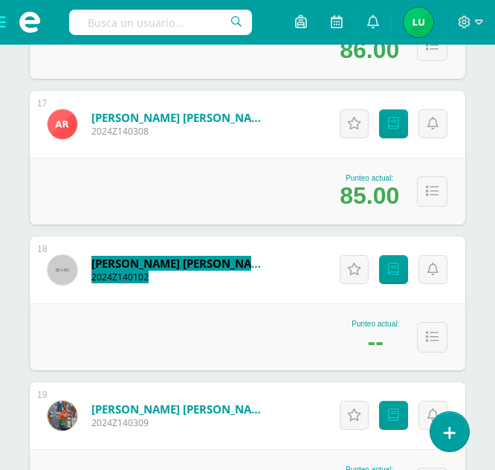
scroll to position [2601, 0]
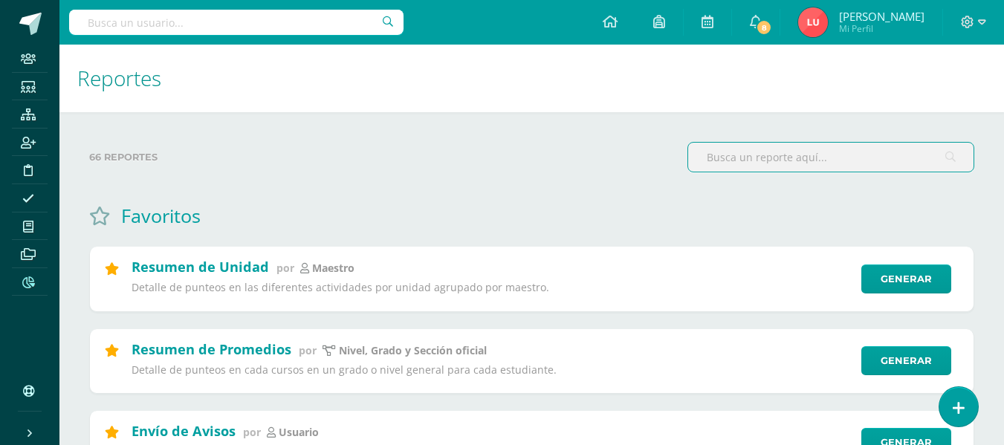
click at [298, 33] on input "text" at bounding box center [236, 22] width 334 height 25
type input "lyli"
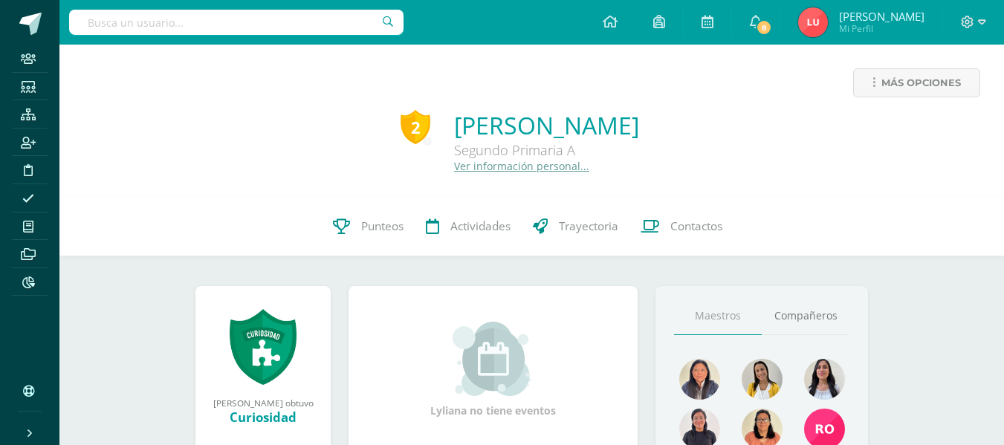
drag, startPoint x: 426, startPoint y: 115, endPoint x: 655, endPoint y: 121, distance: 229.7
click at [655, 121] on div "2 Lyliana Pérez García Segundo Primaria A Ver información personal..." at bounding box center [531, 141] width 921 height 64
copy link "Lyliana Pérez García"
click at [742, 130] on div "2 Lyliana Pérez García Segundo Primaria A Ver información personal..." at bounding box center [531, 141] width 921 height 64
click at [905, 88] on span "Más opciones" at bounding box center [921, 82] width 80 height 27
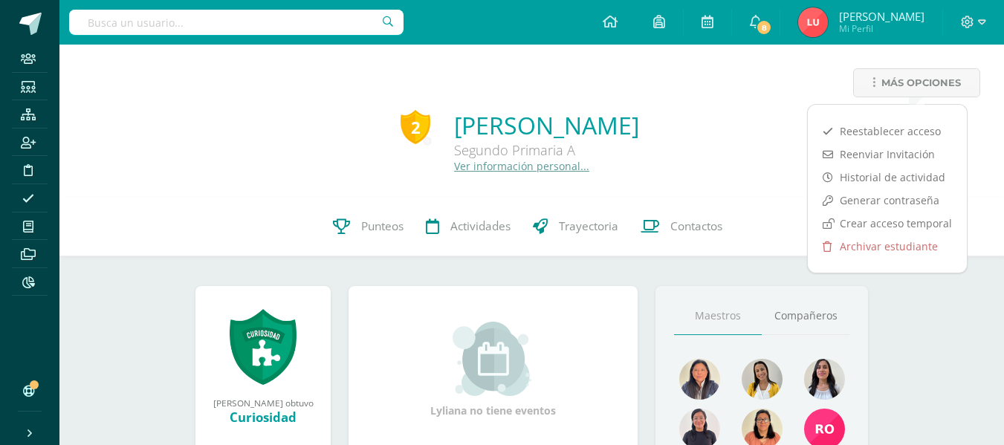
click at [796, 88] on div "Más opciones" at bounding box center [531, 88] width 921 height 41
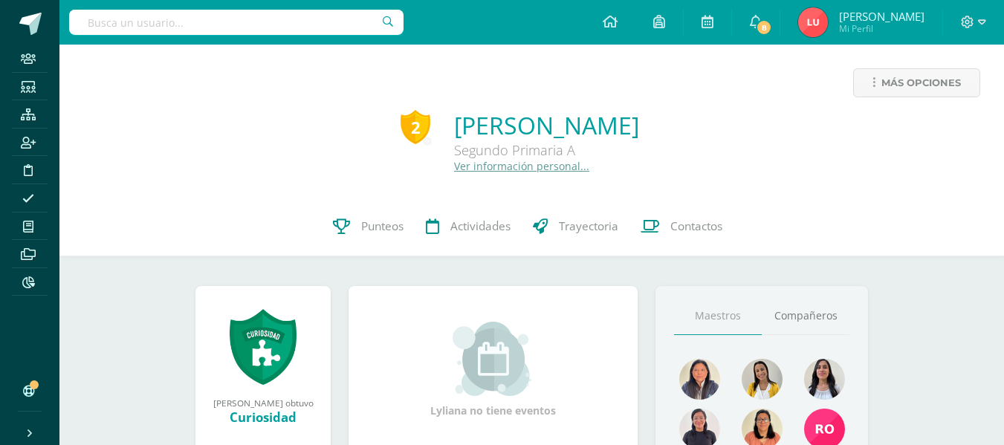
click at [90, 140] on div "2 Lyliana Pérez García Segundo Primaria A Ver información personal..." at bounding box center [531, 141] width 921 height 64
click at [17, 32] on link at bounding box center [29, 22] width 59 height 45
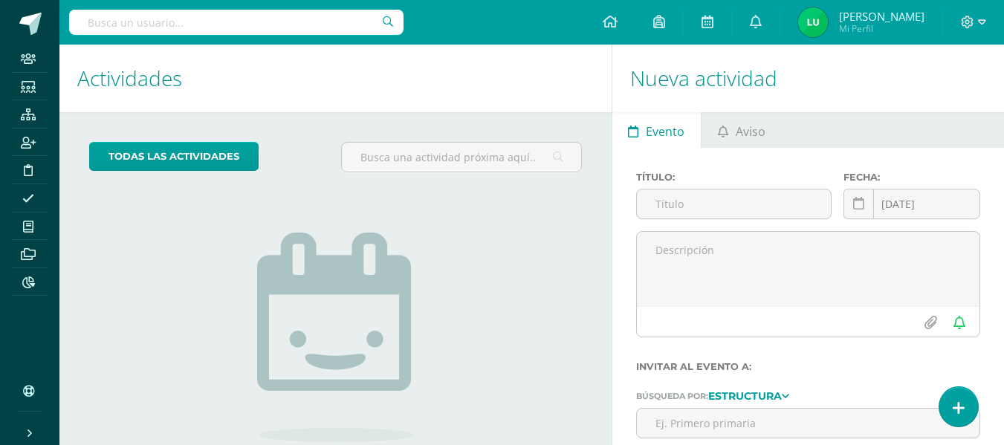
click at [243, 22] on input "text" at bounding box center [236, 22] width 334 height 25
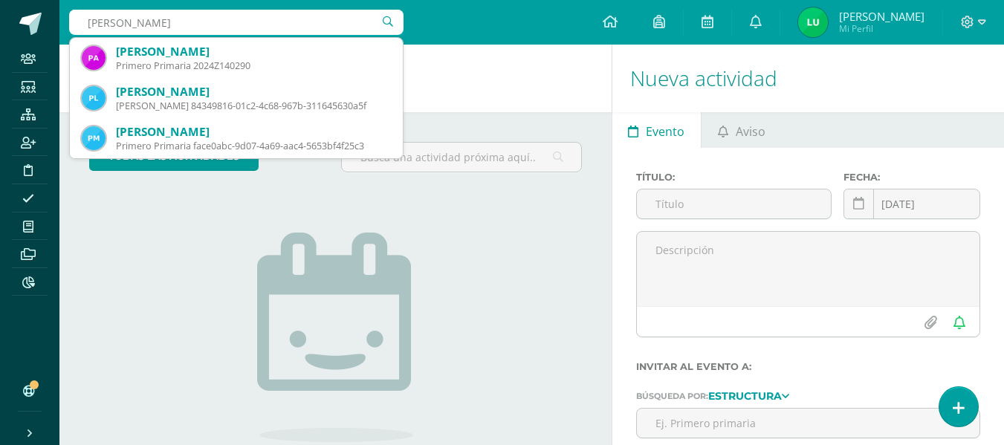
type input "paula arr"
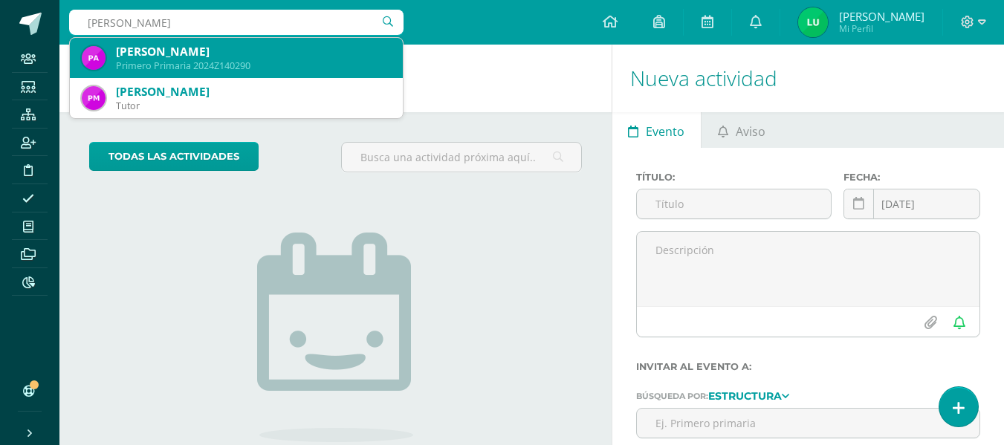
click at [232, 54] on div "Paula Iliané Arrecis Mejía" at bounding box center [253, 52] width 275 height 16
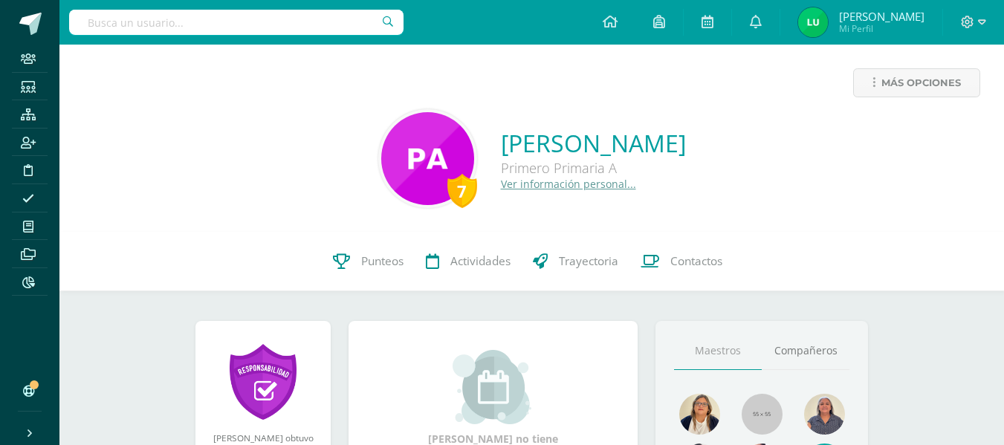
click at [135, 20] on input "text" at bounding box center [236, 22] width 334 height 25
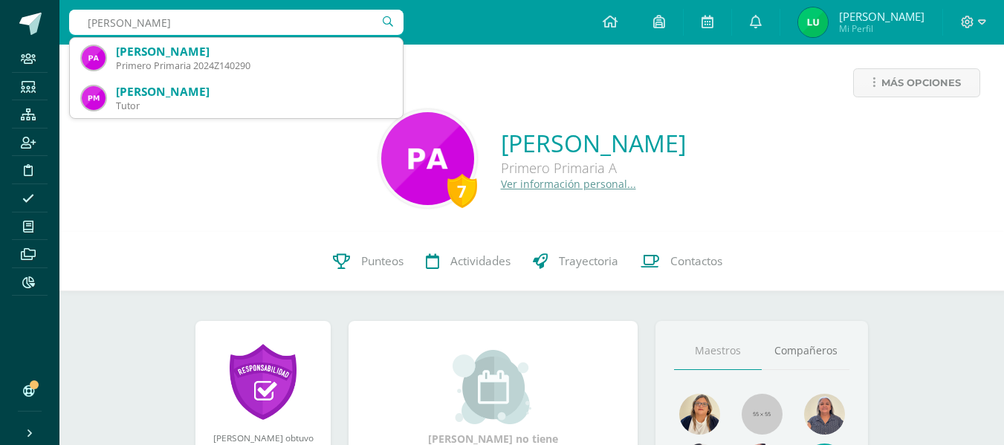
drag, startPoint x: 168, startPoint y: 22, endPoint x: 119, endPoint y: 16, distance: 49.3
click at [119, 16] on input "paula arrecis" at bounding box center [236, 22] width 334 height 25
type input "paula mejia"
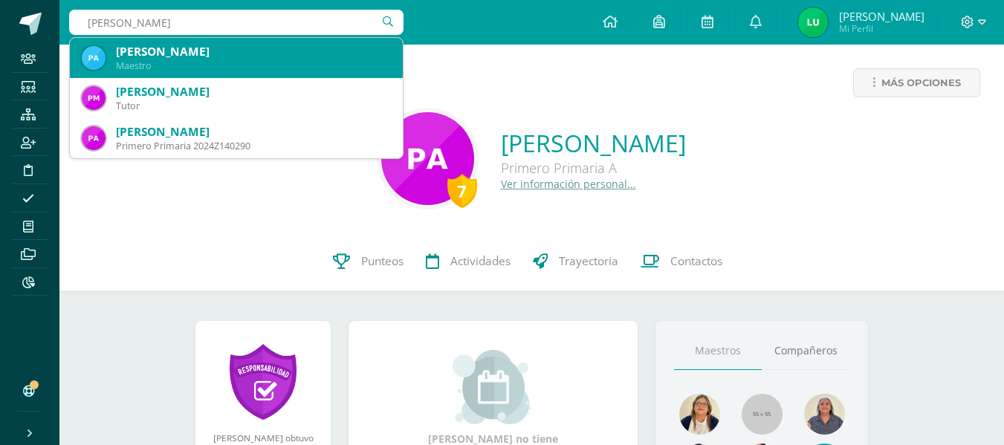
click at [161, 57] on div "Paula Mejía" at bounding box center [253, 52] width 275 height 16
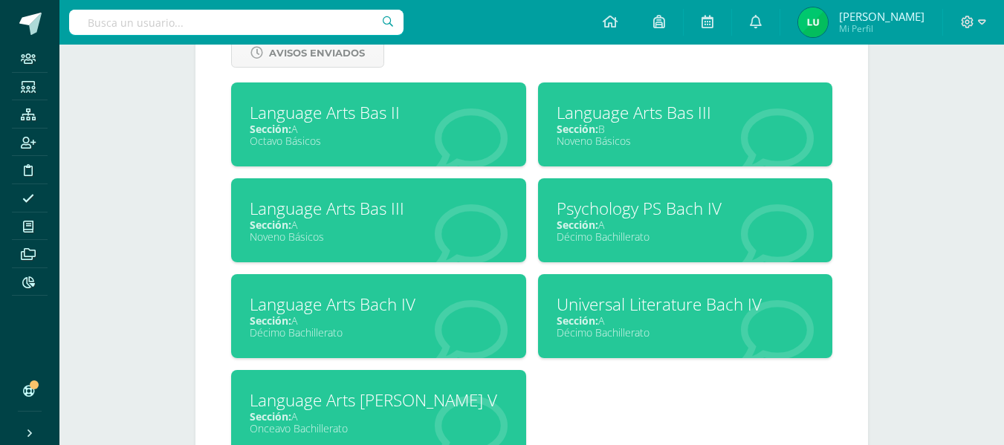
scroll to position [765, 0]
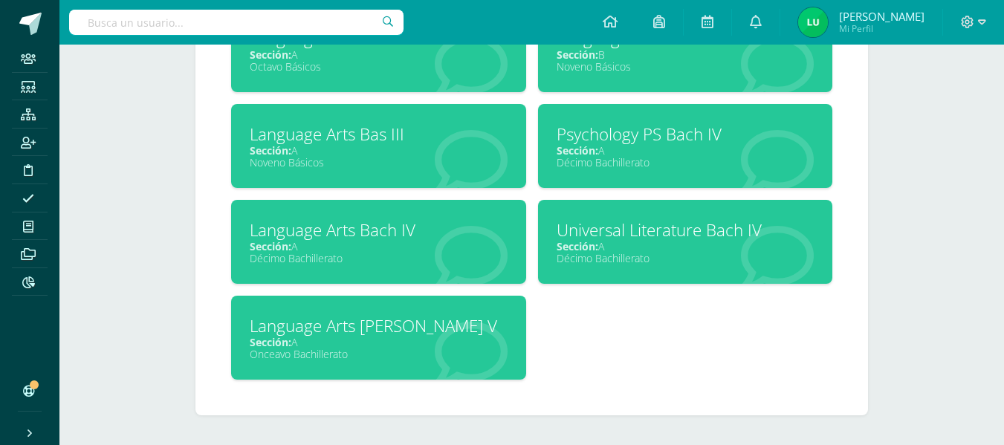
click at [416, 331] on div "Language Arts [PERSON_NAME] V" at bounding box center [379, 325] width 258 height 23
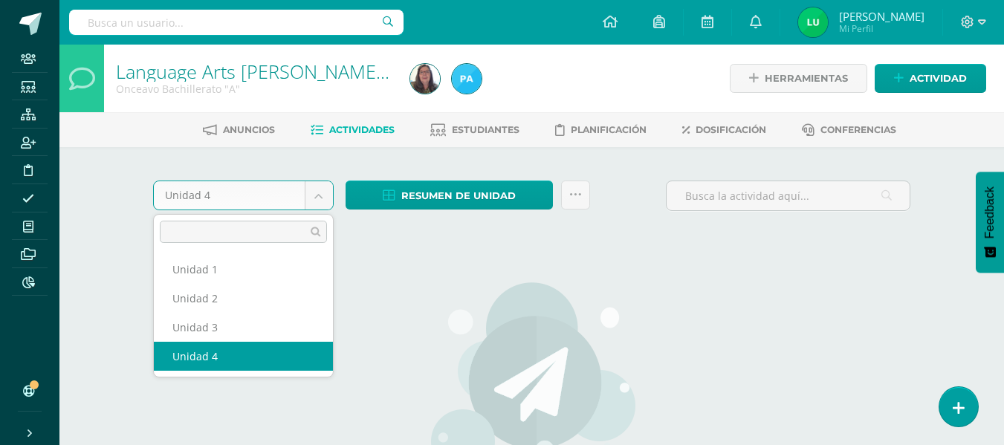
click at [318, 198] on body "Staff Estudiantes Estructura Inscripción Disciplina Asistencia Mis cursos Archi…" at bounding box center [502, 321] width 1004 height 642
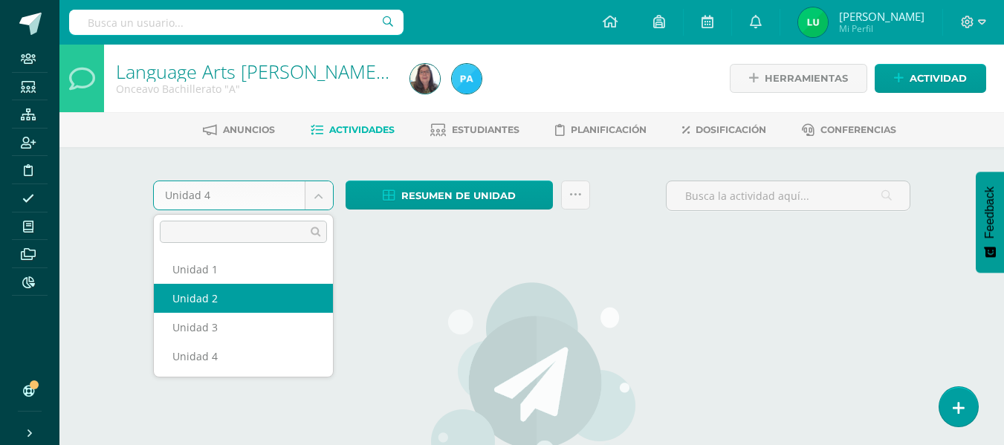
select select "Unidad 2"
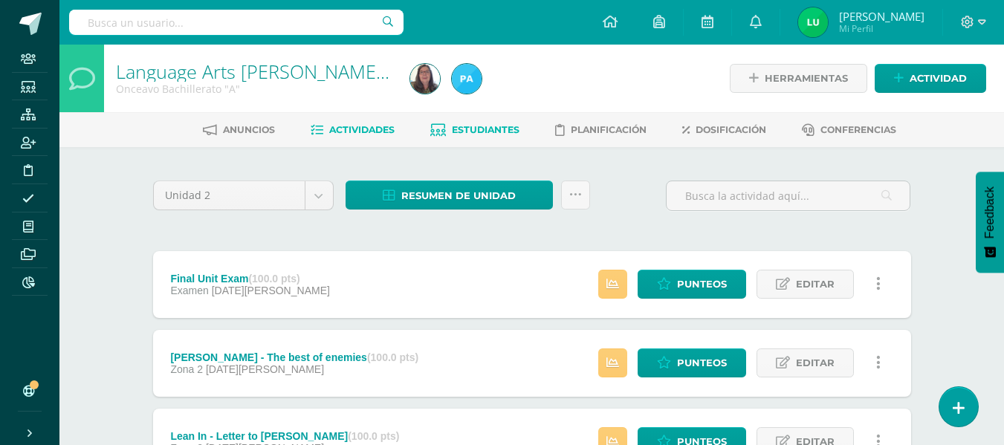
click at [493, 127] on span "Estudiantes" at bounding box center [486, 129] width 68 height 11
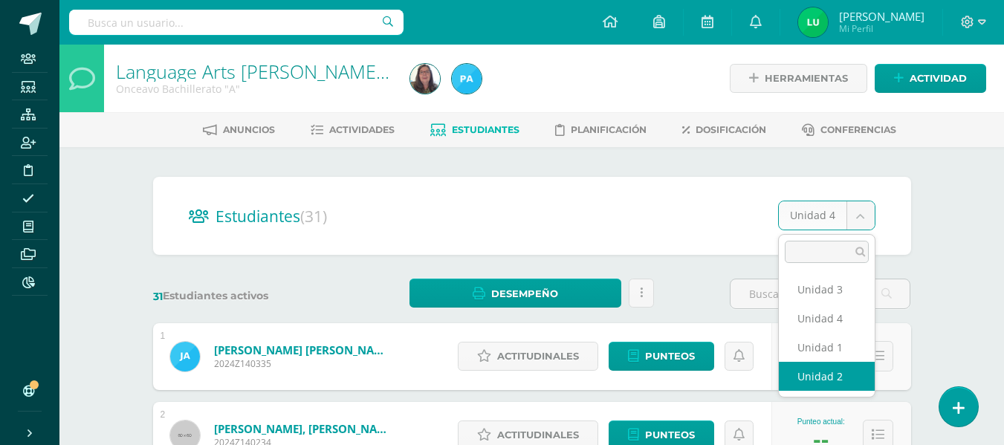
select select "/dashboard/teacher/section/818/students/?unit=20817"
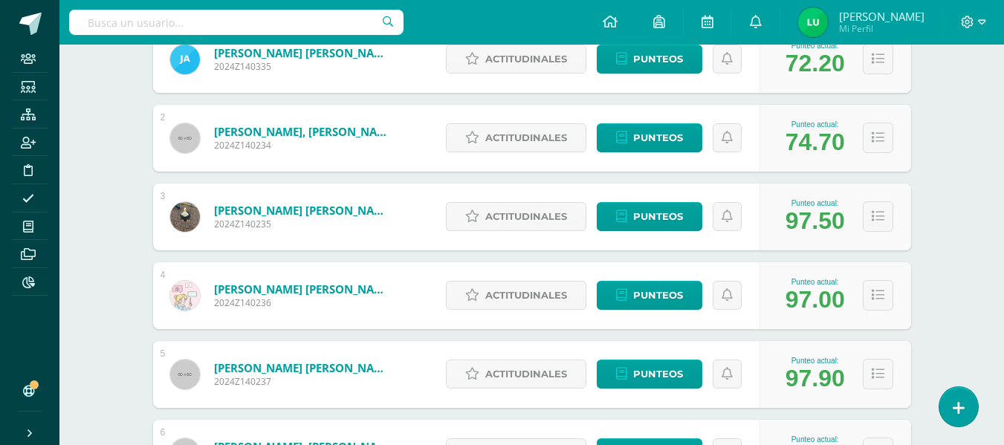
scroll to position [372, 0]
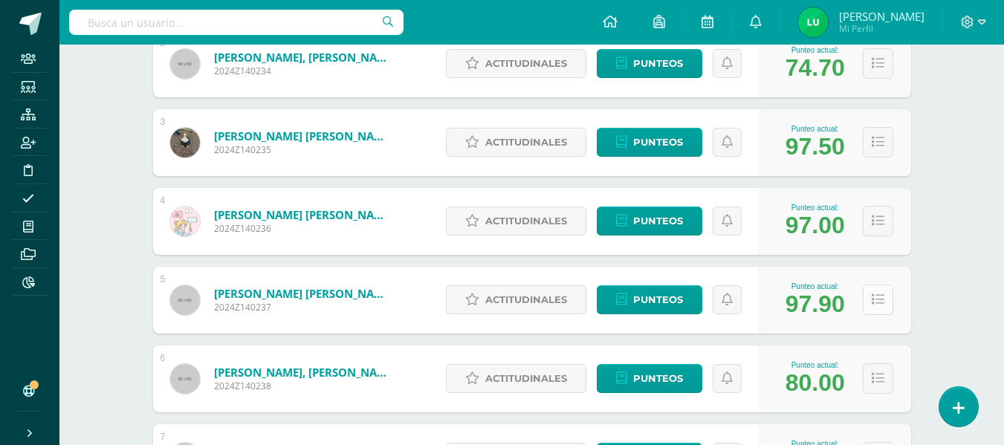
click at [875, 306] on icon at bounding box center [878, 300] width 13 height 13
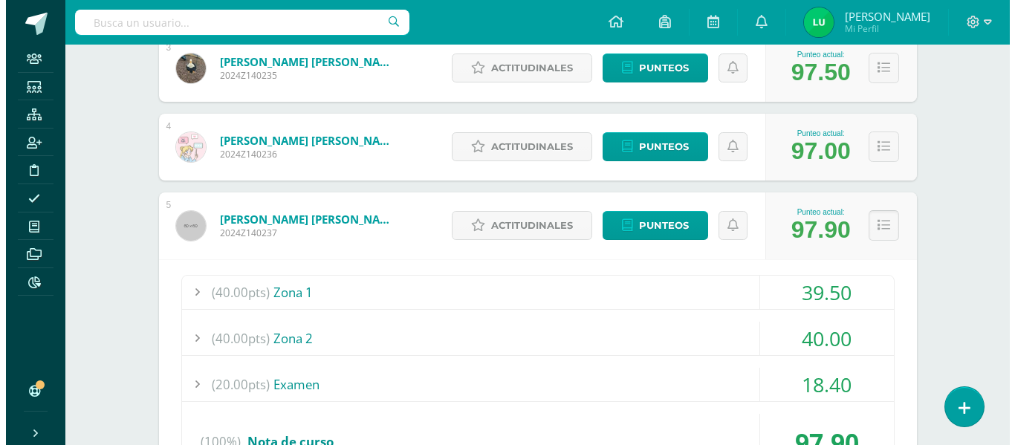
scroll to position [594, 0]
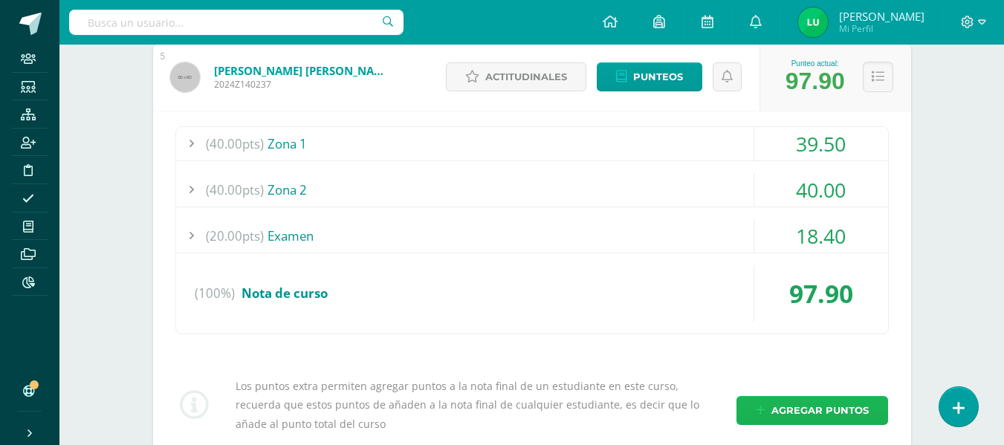
click at [780, 415] on span "Agregar puntos" at bounding box center [819, 410] width 97 height 27
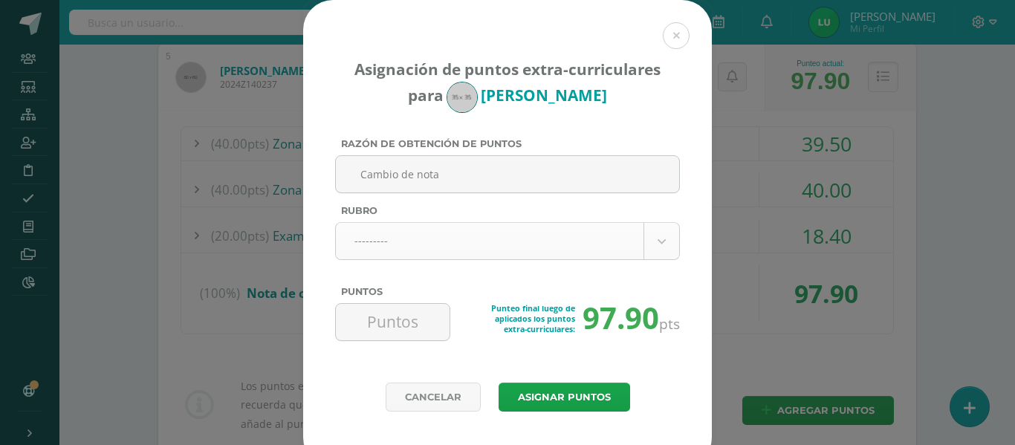
type input "Cambio de nota"
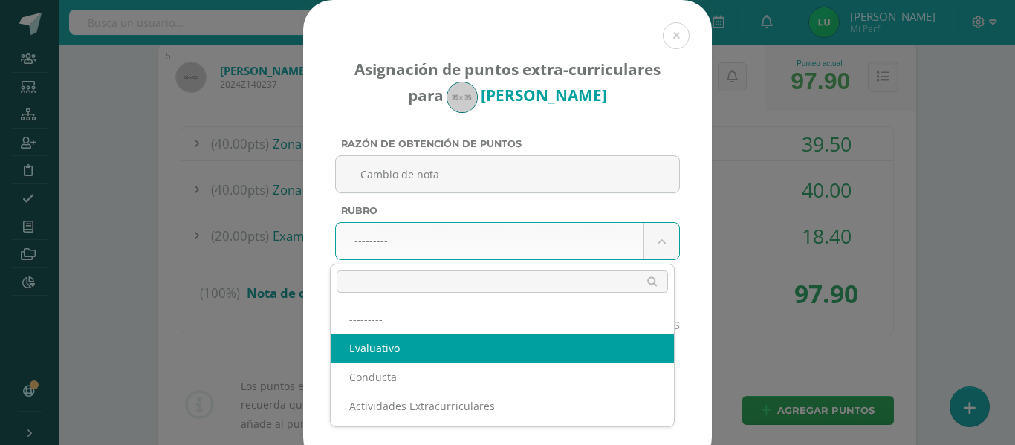
select select "1"
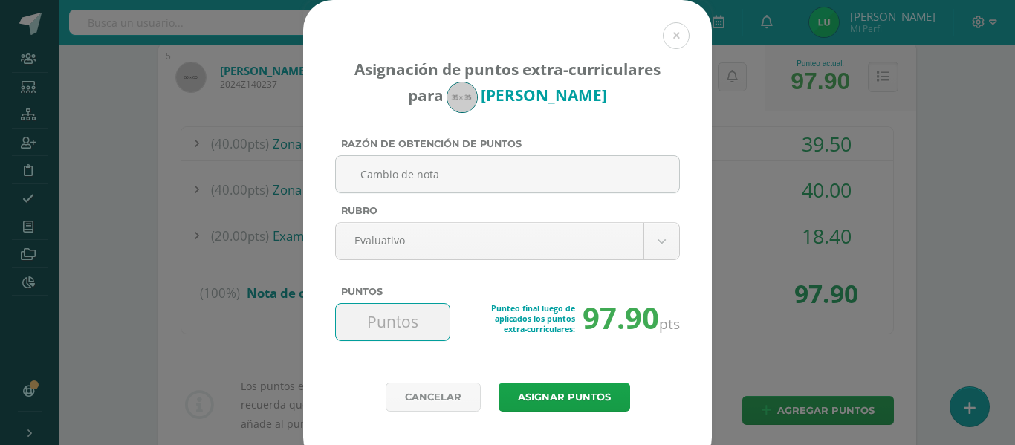
click at [380, 325] on input "Puntos" at bounding box center [393, 322] width 102 height 36
type input "2.10"
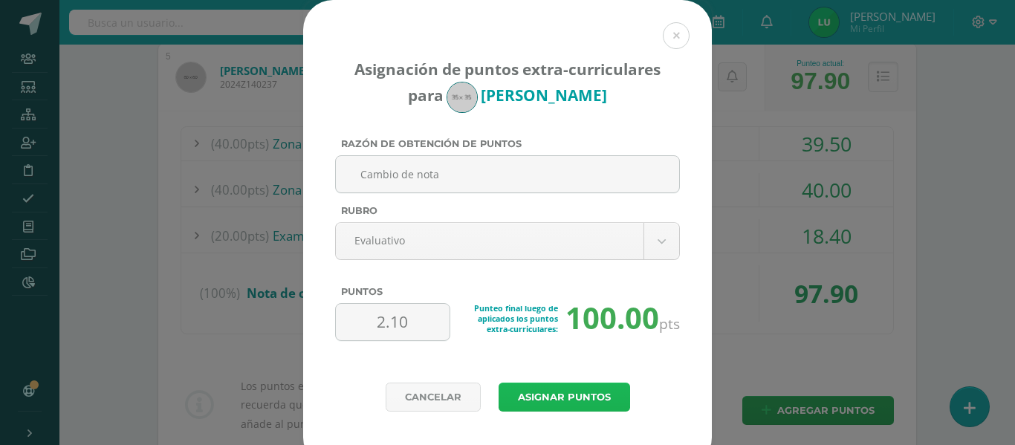
click at [571, 395] on button "Asignar puntos" at bounding box center [565, 397] width 132 height 29
